Goal: Check status: Check status

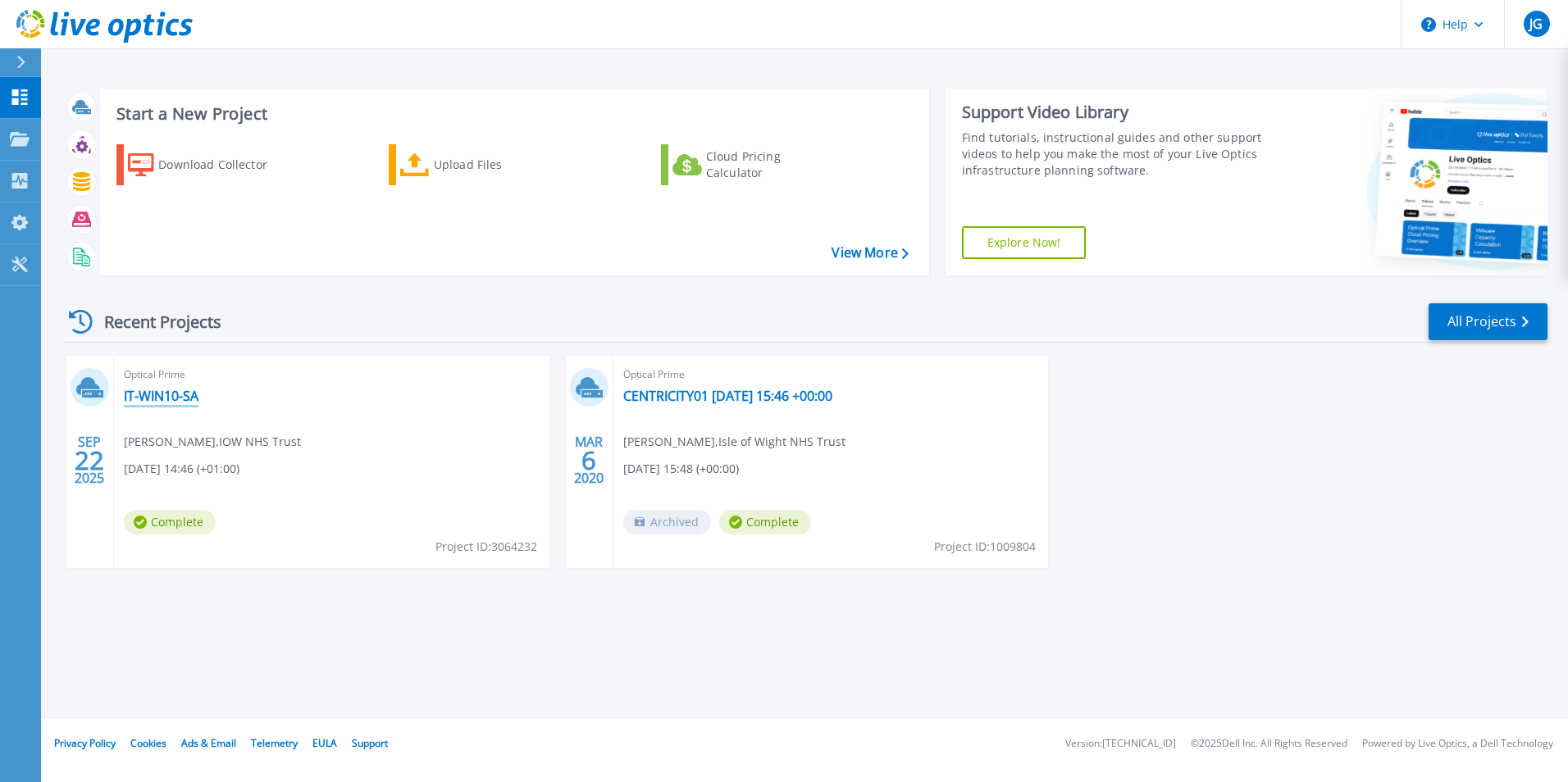
click at [179, 397] on link "IT-WIN10-SA" at bounding box center [161, 396] width 75 height 16
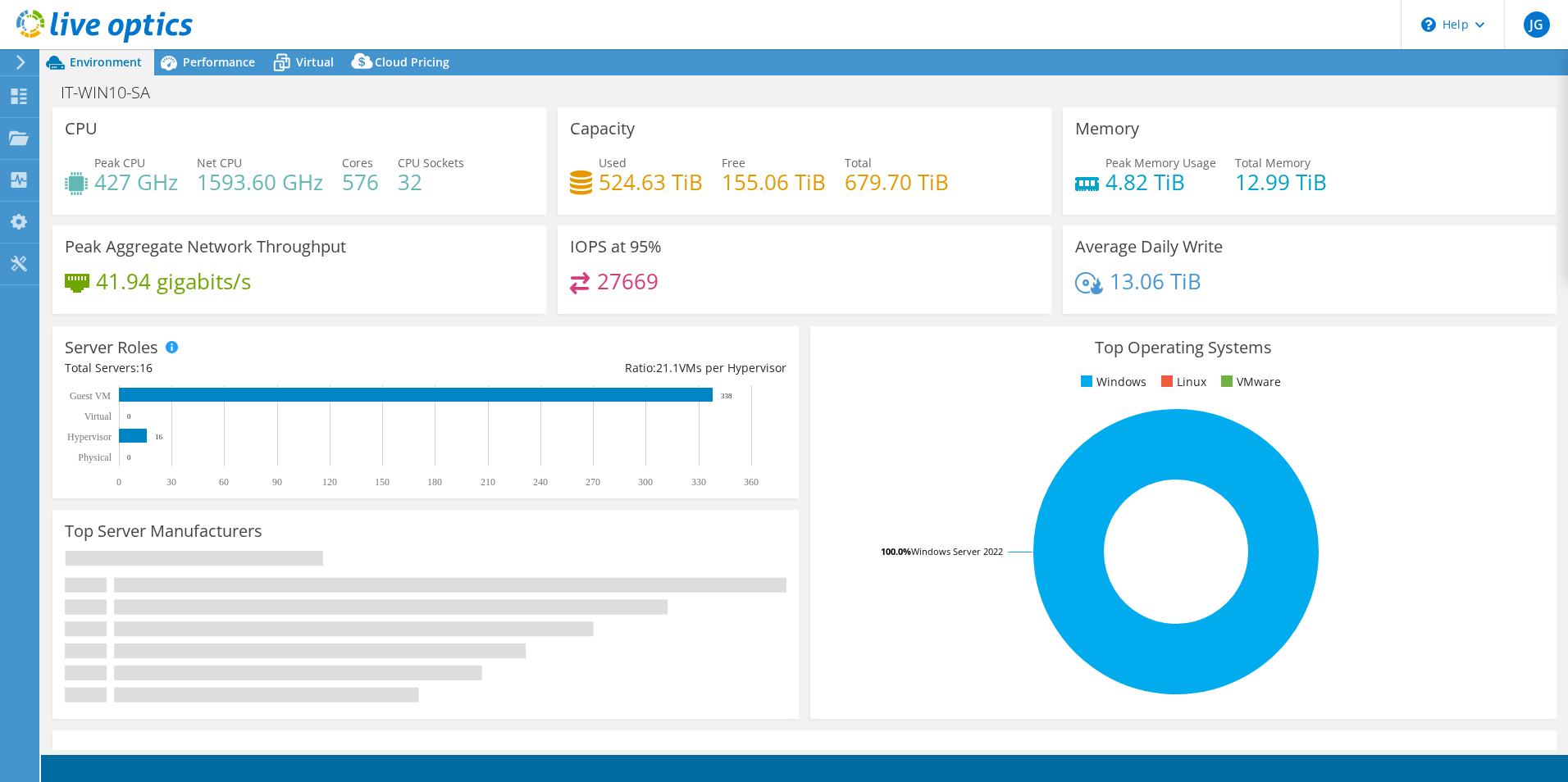
select select "EULondon"
select select "GBP"
